Goal: Information Seeking & Learning: Learn about a topic

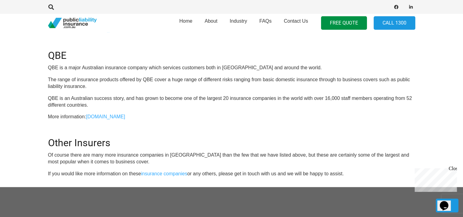
scroll to position [490, 0]
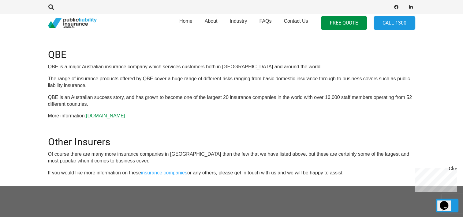
click at [104, 113] on link "[DOMAIN_NAME]" at bounding box center [105, 115] width 39 height 5
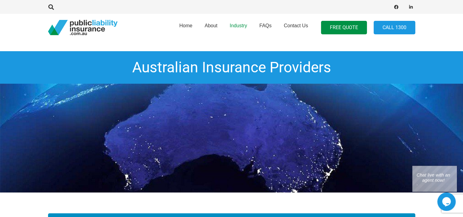
click at [239, 26] on span "Industry" at bounding box center [238, 25] width 17 height 5
